Goal: Task Accomplishment & Management: Use online tool/utility

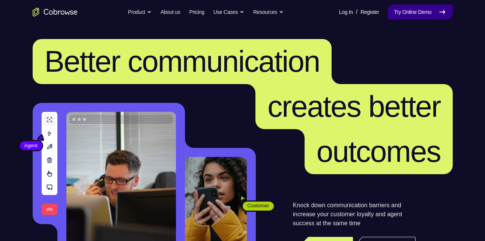
click at [409, 12] on link "Try Online Demo" at bounding box center [420, 12] width 65 height 15
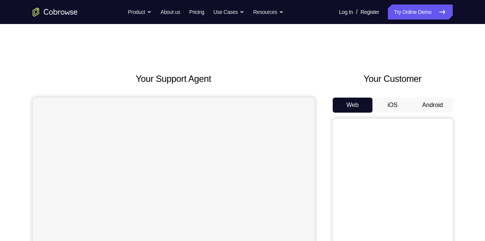
click at [426, 102] on button "Android" at bounding box center [433, 105] width 40 height 15
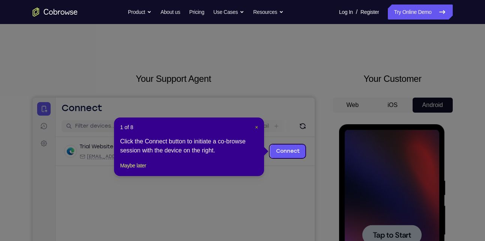
drag, startPoint x: 256, startPoint y: 127, endPoint x: 221, endPoint y: 17, distance: 116.0
click at [256, 127] on span "×" at bounding box center [256, 127] width 3 height 6
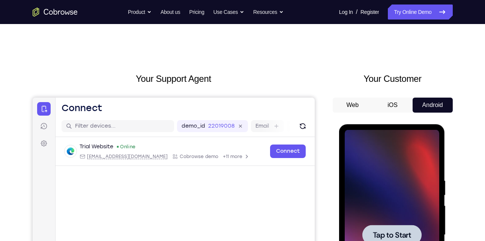
click at [407, 177] on div at bounding box center [392, 235] width 95 height 210
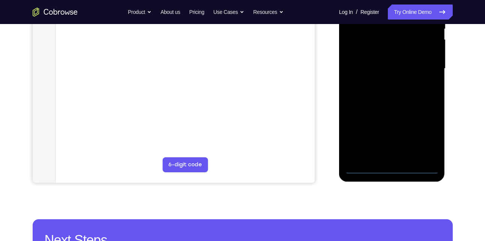
scroll to position [195, 0]
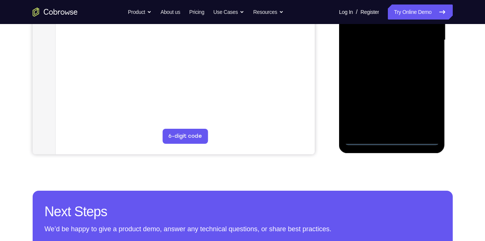
click at [391, 138] on div at bounding box center [392, 40] width 95 height 210
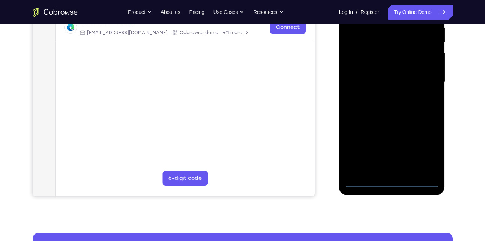
scroll to position [151, 0]
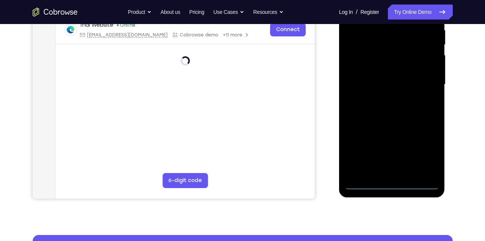
click at [420, 152] on div at bounding box center [392, 84] width 95 height 210
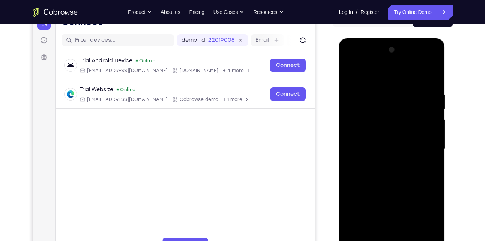
scroll to position [86, 0]
click at [404, 78] on div at bounding box center [392, 149] width 95 height 210
click at [426, 146] on div at bounding box center [392, 149] width 95 height 210
click at [384, 164] on div at bounding box center [392, 149] width 95 height 210
click at [391, 141] on div at bounding box center [392, 149] width 95 height 210
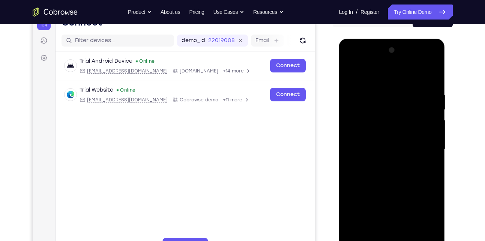
click at [371, 161] on div at bounding box center [392, 149] width 95 height 210
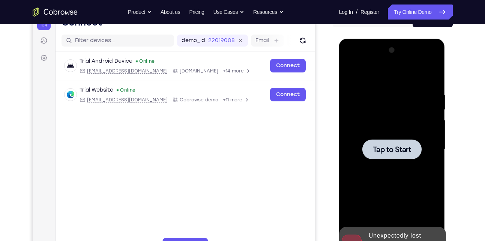
click at [373, 153] on span "Tap to Start" at bounding box center [392, 150] width 38 height 8
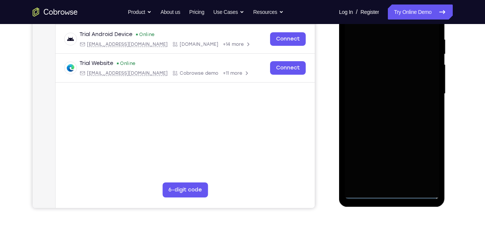
scroll to position [142, 0]
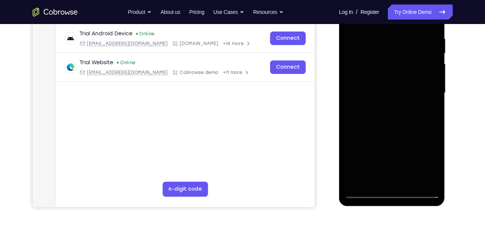
click at [400, 193] on div at bounding box center [392, 93] width 95 height 210
click at [429, 158] on div at bounding box center [392, 93] width 95 height 210
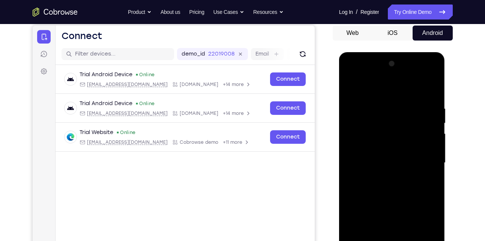
scroll to position [71, 0]
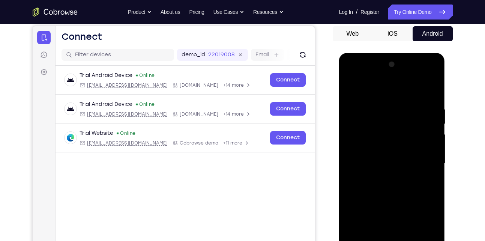
click at [390, 93] on div at bounding box center [392, 164] width 95 height 210
click at [422, 160] on div at bounding box center [392, 164] width 95 height 210
click at [384, 176] on div at bounding box center [392, 164] width 95 height 210
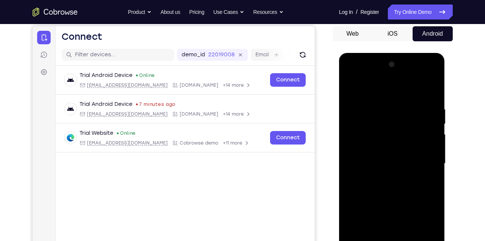
click at [384, 176] on div at bounding box center [392, 164] width 95 height 210
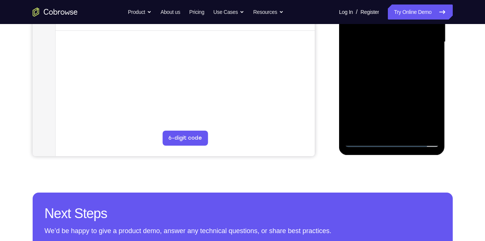
scroll to position [86, 0]
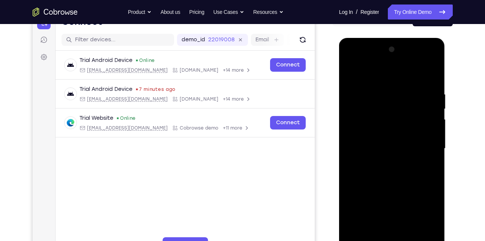
click at [351, 75] on div at bounding box center [392, 149] width 95 height 210
click at [410, 143] on div at bounding box center [392, 149] width 95 height 210
click at [410, 136] on div at bounding box center [392, 149] width 95 height 210
click at [383, 148] on div at bounding box center [392, 149] width 95 height 210
click at [387, 173] on div at bounding box center [392, 149] width 95 height 210
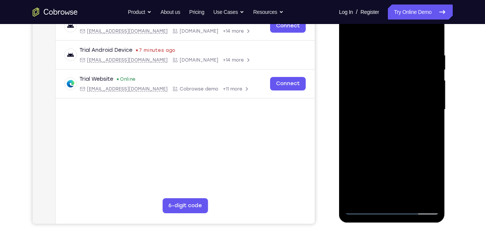
scroll to position [126, 0]
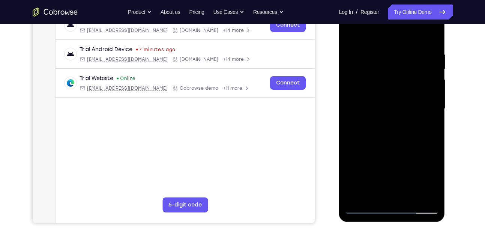
click at [394, 140] on div at bounding box center [392, 109] width 95 height 210
click at [413, 200] on div at bounding box center [392, 109] width 95 height 210
click at [407, 149] on div at bounding box center [392, 109] width 95 height 210
click at [368, 208] on div at bounding box center [392, 109] width 95 height 210
click at [387, 49] on div at bounding box center [392, 109] width 95 height 210
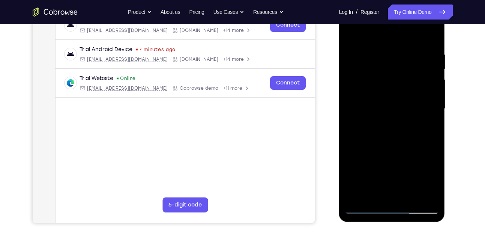
click at [432, 95] on div at bounding box center [392, 109] width 95 height 210
click at [431, 35] on div at bounding box center [392, 109] width 95 height 210
click at [431, 36] on div at bounding box center [392, 109] width 95 height 210
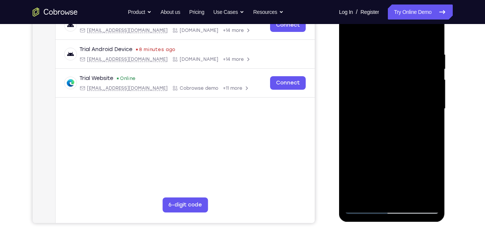
click at [431, 36] on div at bounding box center [392, 109] width 95 height 210
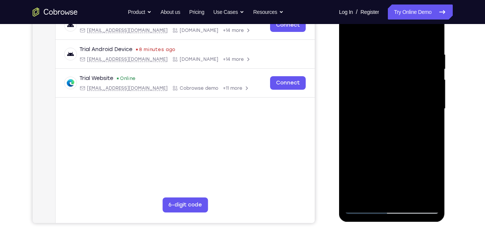
click at [431, 36] on div at bounding box center [392, 109] width 95 height 210
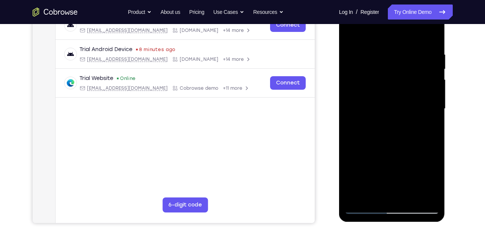
click at [431, 36] on div at bounding box center [392, 109] width 95 height 210
click at [431, 38] on div at bounding box center [392, 109] width 95 height 210
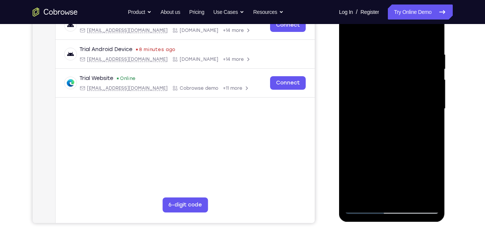
click at [431, 38] on div at bounding box center [392, 109] width 95 height 210
click at [431, 36] on div at bounding box center [392, 109] width 95 height 210
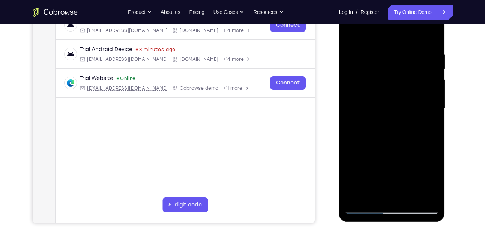
click at [363, 209] on div at bounding box center [392, 109] width 95 height 210
click at [430, 37] on div at bounding box center [392, 109] width 95 height 210
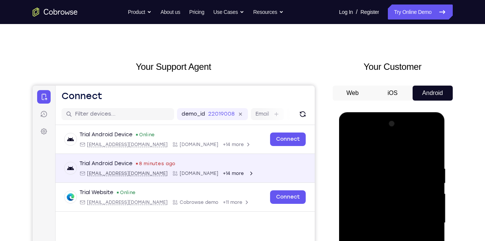
scroll to position [0, 0]
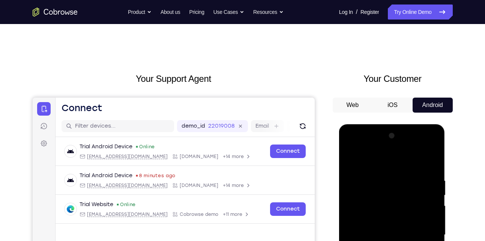
click at [139, 89] on div "Your Support Agent" at bounding box center [174, 210] width 282 height 277
click at [431, 162] on div at bounding box center [392, 235] width 95 height 210
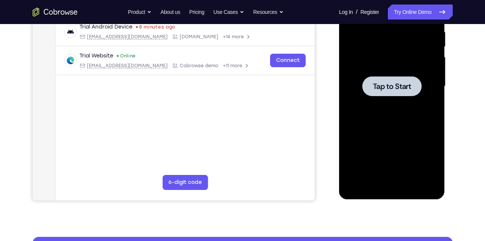
scroll to position [162, 0]
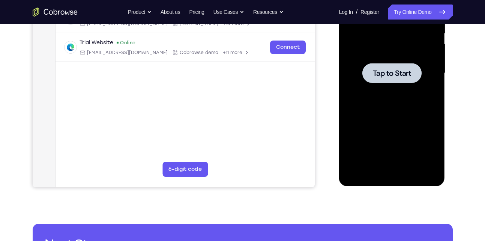
click at [363, 78] on div at bounding box center [392, 73] width 59 height 20
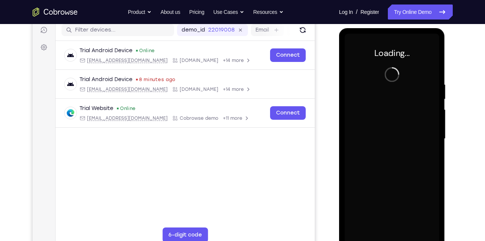
scroll to position [95, 0]
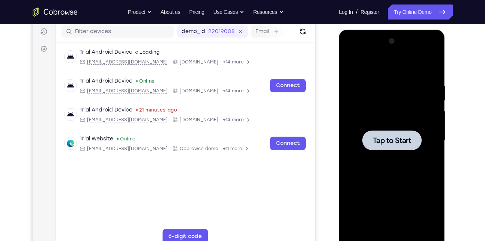
click at [377, 148] on div at bounding box center [392, 140] width 59 height 20
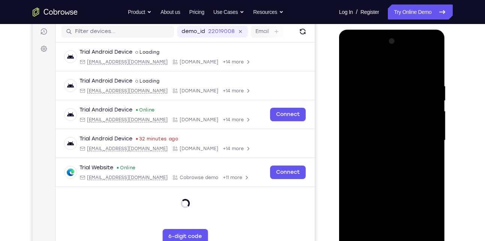
click at [391, 241] on div at bounding box center [392, 140] width 95 height 210
click at [426, 207] on div at bounding box center [392, 140] width 95 height 210
click at [387, 71] on div at bounding box center [392, 140] width 95 height 210
click at [424, 137] on div at bounding box center [392, 140] width 95 height 210
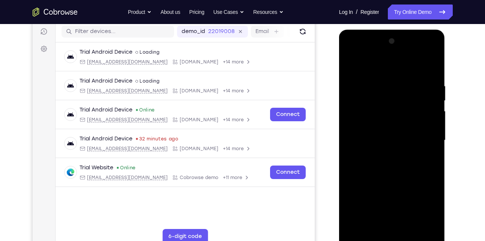
click at [383, 156] on div at bounding box center [392, 140] width 95 height 210
click at [379, 132] on div at bounding box center [392, 140] width 95 height 210
click at [380, 124] on div at bounding box center [392, 140] width 95 height 210
click at [374, 136] on div at bounding box center [392, 140] width 95 height 210
click at [382, 163] on div at bounding box center [392, 140] width 95 height 210
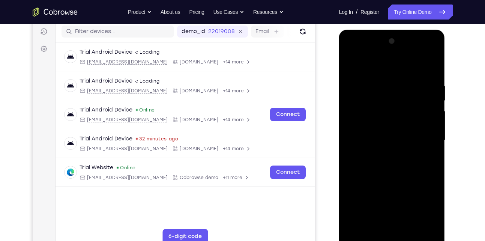
click at [385, 174] on div at bounding box center [392, 140] width 95 height 210
